Goal: Information Seeking & Learning: Find specific fact

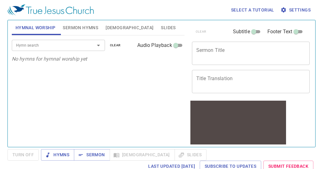
click at [115, 28] on span "[DEMOGRAPHIC_DATA]" at bounding box center [130, 28] width 48 height 8
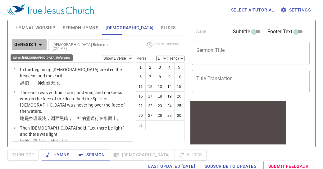
click at [40, 43] on icon "button" at bounding box center [40, 44] width 7 height 7
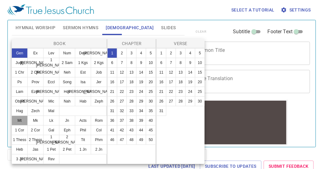
click at [22, 122] on button "Mt" at bounding box center [20, 121] width 16 height 10
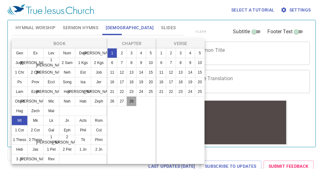
click at [131, 101] on button "28" at bounding box center [132, 101] width 10 height 10
click at [193, 82] on button "19" at bounding box center [190, 82] width 10 height 10
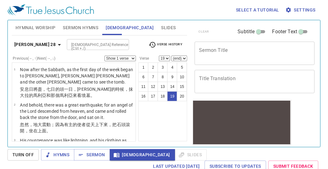
scroll to position [547, 0]
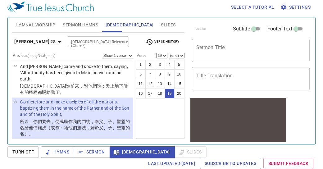
click at [16, 98] on li "19 Go therefore and make disciples of all the nations, baptizing them in the na…" at bounding box center [72, 119] width 121 height 42
click at [12, 98] on li "19 Go therefore and make disciples of all the nations, baptizing them in the na…" at bounding box center [72, 119] width 121 height 42
drag, startPoint x: 12, startPoint y: 81, endPoint x: 128, endPoint y: 112, distance: 119.5
click at [128, 112] on li "19 Go therefore and make disciples of all the nations, baptizing them in the na…" at bounding box center [72, 119] width 121 height 42
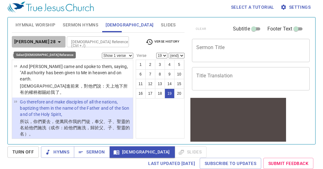
click at [58, 42] on icon "button" at bounding box center [59, 42] width 3 height 2
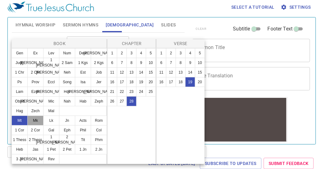
click at [38, 121] on button "Mk" at bounding box center [35, 121] width 16 height 10
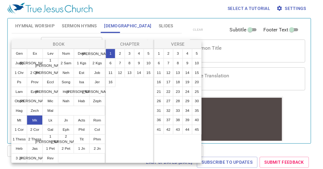
scroll to position [0, 0]
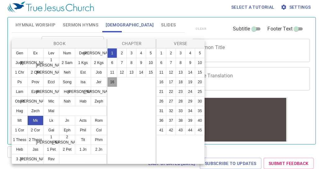
click at [113, 84] on button "16" at bounding box center [112, 82] width 10 height 10
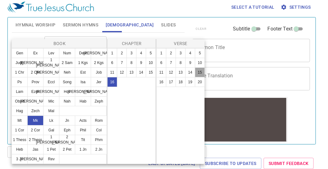
click at [201, 74] on button "15" at bounding box center [200, 72] width 10 height 10
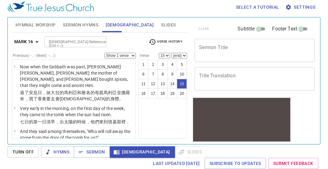
scroll to position [430, 0]
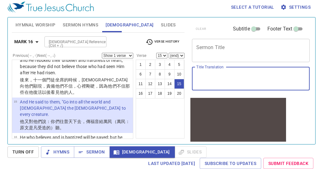
click at [201, 74] on textarea "Title Translation" at bounding box center [251, 79] width 109 height 12
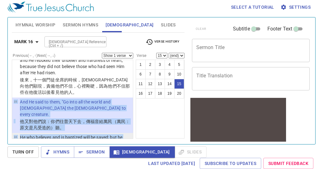
drag, startPoint x: 12, startPoint y: 86, endPoint x: 117, endPoint y: 132, distance: 114.7
click at [117, 132] on ul "1 Now when the Sabbath was past, Mary Magdalene, Mary the mother of James, and …" at bounding box center [73, 99] width 122 height 79
copy ul "15 And He said to them, "Go into all the world and preach the gospel to every c…"
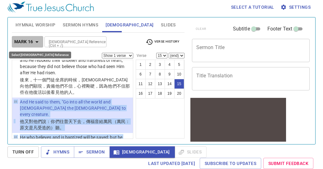
click at [37, 41] on icon "button" at bounding box center [36, 42] width 3 height 2
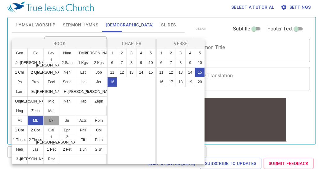
click at [51, 120] on button "Lk" at bounding box center [51, 121] width 16 height 10
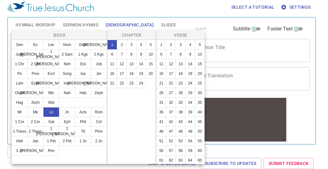
scroll to position [0, 0]
click at [142, 83] on button "24" at bounding box center [141, 83] width 10 height 10
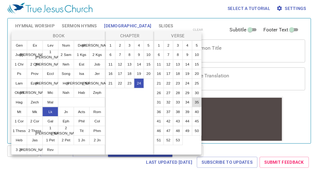
scroll to position [11, 0]
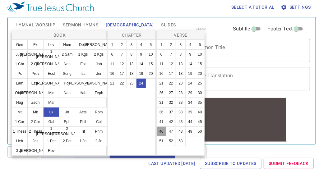
click at [166, 137] on button "46" at bounding box center [161, 132] width 10 height 10
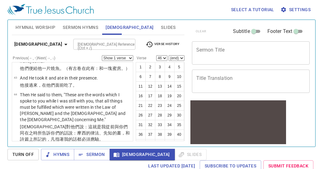
scroll to position [1356, 0]
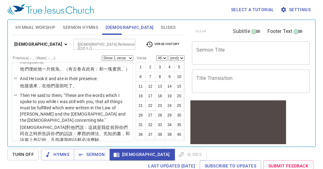
click at [12, 77] on ul "1 Now on the first day of the week, very early in the morning, they, and certai…" at bounding box center [73, 101] width 122 height 79
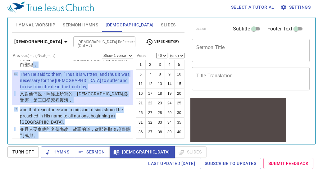
scroll to position [1443, 0]
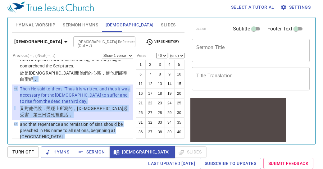
drag, startPoint x: 12, startPoint y: 77, endPoint x: 94, endPoint y: 70, distance: 82.7
click at [94, 70] on ul "1 Now on the first day of the week, very early in the morning, they, and certai…" at bounding box center [73, 99] width 122 height 79
copy ul "， 46 Then He said to them, "Thus it is written, and thus it was necessary for t…"
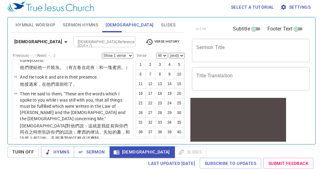
scroll to position [1354, 0]
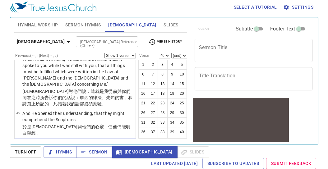
scroll to position [1390, 0]
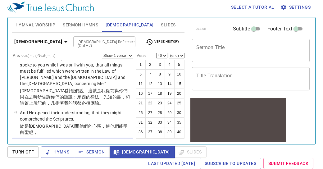
drag, startPoint x: 14, startPoint y: 76, endPoint x: 118, endPoint y: 114, distance: 111.0
click at [118, 114] on ul "1 Now on the first day of the week, very early in the morning, they, and certai…" at bounding box center [73, 99] width 122 height 79
copy ul "46 Then He said to them, "Thus it is written, and thus it was necessary for the…"
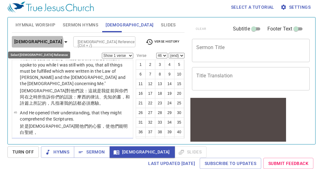
click at [62, 43] on icon "button" at bounding box center [65, 41] width 7 height 7
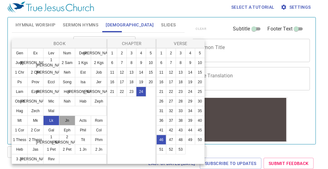
click at [66, 121] on button "Jn" at bounding box center [67, 121] width 16 height 10
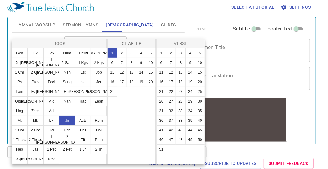
scroll to position [0, 0]
click at [150, 81] on button "20" at bounding box center [151, 82] width 10 height 10
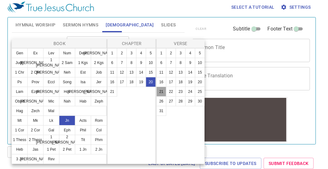
click at [161, 91] on button "21" at bounding box center [161, 92] width 10 height 10
select select "21"
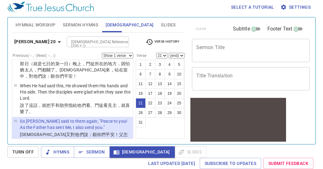
scroll to position [647, 0]
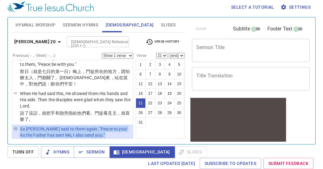
drag, startPoint x: 14, startPoint y: 97, endPoint x: 125, endPoint y: 120, distance: 113.8
click at [125, 126] on tbody "21 So Jesus said to them again, "Peace to you! As the Father has sent Me, I als…" at bounding box center [73, 139] width 118 height 27
copy tbody "21 So Jesus said to them again, "Peace to you! As the Father has sent Me, I als…"
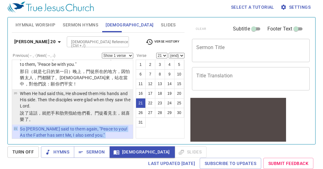
scroll to position [659, 0]
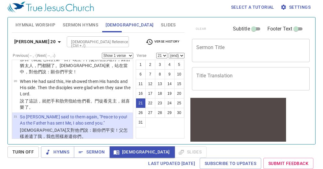
click at [13, 113] on li "21 So Jesus said to them again, "Peace to you! As the Father has sent Me, I als…" at bounding box center [72, 127] width 121 height 29
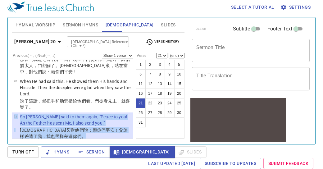
drag, startPoint x: 13, startPoint y: 84, endPoint x: 129, endPoint y: 128, distance: 123.6
click at [129, 128] on ul "1 Now the first day of the week Mary Magdalene went to the tomb early, while it…" at bounding box center [73, 99] width 122 height 79
copy tbody "21 So Jesus said to them again, "Peace to you! As the Father has sent Me, I als…"
